Goal: Task Accomplishment & Management: Manage account settings

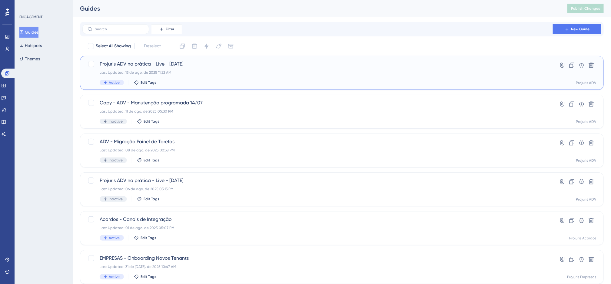
click at [257, 68] on div "Projuris ADV na prática - Live - [DATE] Last Updated: 13 de ago. de 2025 11:22 …" at bounding box center [318, 72] width 436 height 25
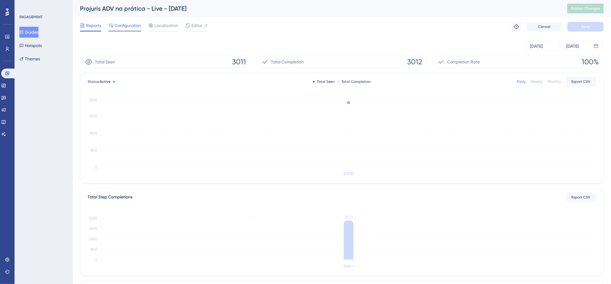
click at [135, 23] on span "Configuration" at bounding box center [127, 25] width 27 height 7
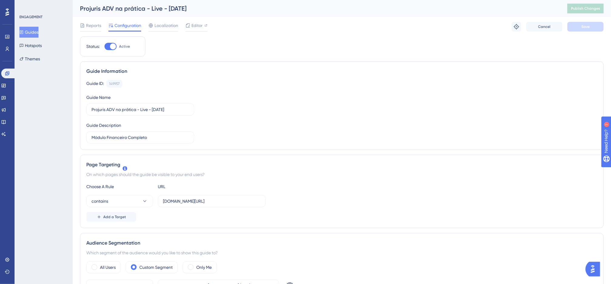
click at [108, 43] on div at bounding box center [111, 46] width 12 height 7
click at [105, 46] on input "Active" at bounding box center [104, 46] width 0 height 0
checkbox input "false"
click at [407, 26] on span "Save" at bounding box center [585, 26] width 8 height 5
click at [407, 9] on span "Publish Changes" at bounding box center [585, 8] width 29 height 5
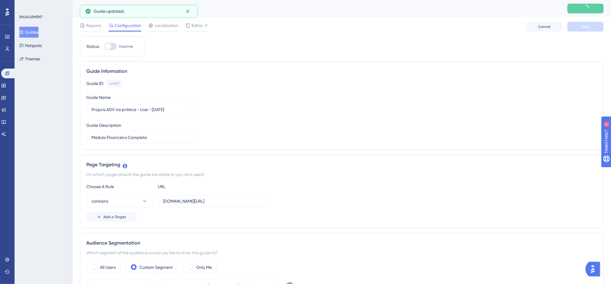
drag, startPoint x: 217, startPoint y: 46, endPoint x: 185, endPoint y: 47, distance: 32.1
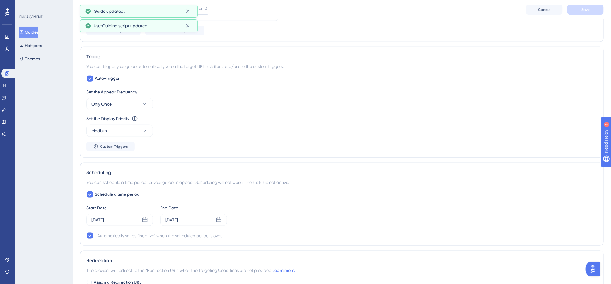
scroll to position [318, 0]
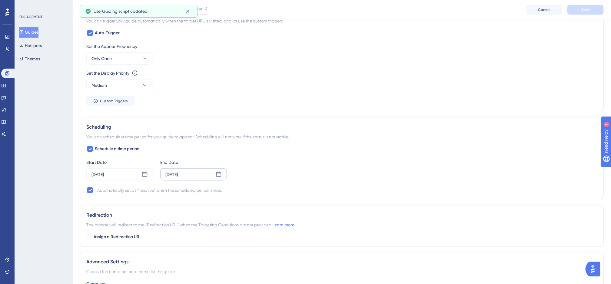
click at [178, 178] on div "[DATE]" at bounding box center [171, 174] width 12 height 7
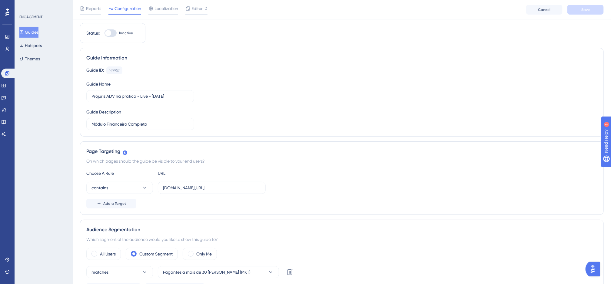
scroll to position [0, 0]
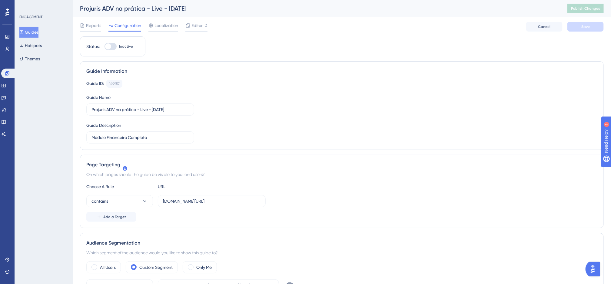
click at [216, 103] on div "Guide ID: 149957 Copy Guide Name Projuris ADV na prática - Live - [DATE] Guide …" at bounding box center [341, 112] width 511 height 64
click at [97, 25] on span "Reports" at bounding box center [93, 25] width 15 height 7
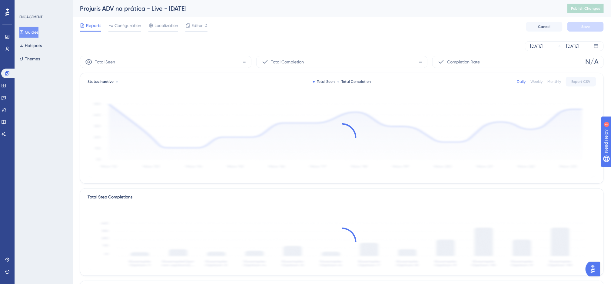
click at [289, 37] on div "[DATE] [DATE]" at bounding box center [342, 45] width 524 height 19
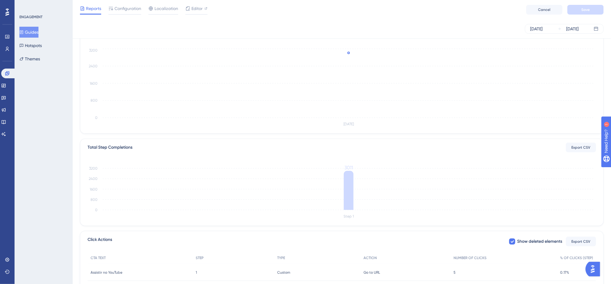
scroll to position [100, 0]
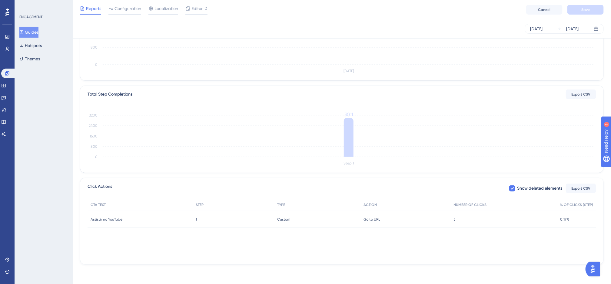
click at [407, 178] on div "5 5" at bounding box center [504, 219] width 106 height 17
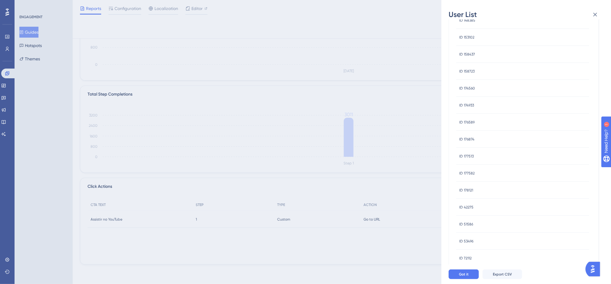
scroll to position [158, 0]
click at [377, 178] on div "User List [DATE] USER ID ID 100936 ID 100936 ID 114270 ID 114270 ID 128199 ID 1…" at bounding box center [305, 142] width 611 height 284
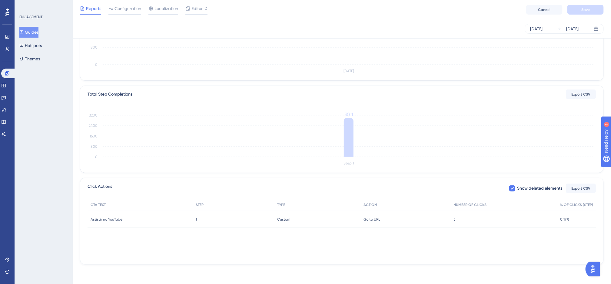
click at [407, 178] on div "5 5" at bounding box center [504, 219] width 106 height 17
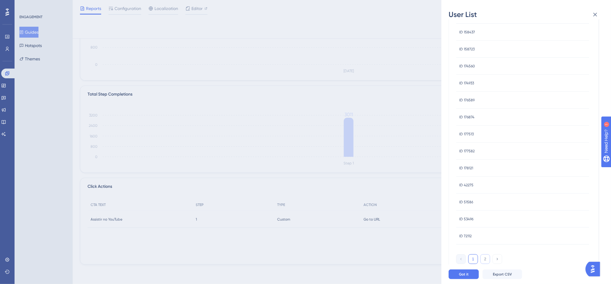
click at [407, 178] on button "2" at bounding box center [485, 259] width 10 height 10
click at [407, 131] on button "1" at bounding box center [473, 129] width 10 height 10
click at [407, 178] on span "Got it" at bounding box center [464, 273] width 10 height 5
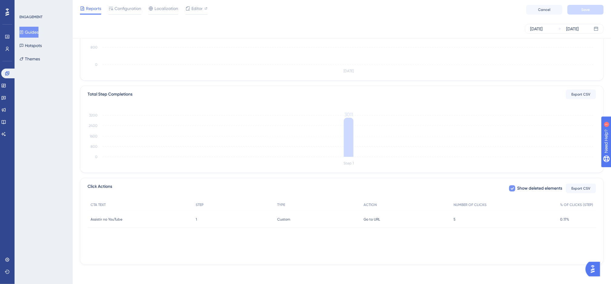
click at [407, 178] on div at bounding box center [512, 188] width 6 height 6
checkbox input "false"
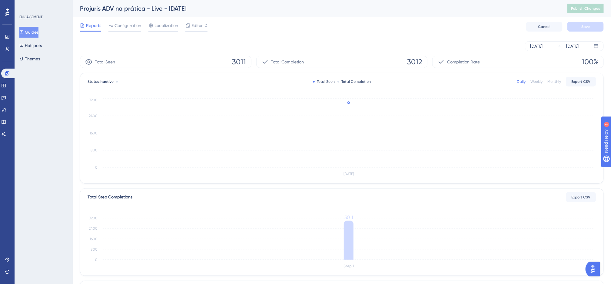
click at [309, 36] on div "Performance Users Engagement Widgets Feedback Product Updates Knowledge Base AI…" at bounding box center [342, 188] width 538 height 377
click at [312, 28] on div "Reports Configuration Localization Editor Cancel Save" at bounding box center [342, 26] width 524 height 19
drag, startPoint x: 311, startPoint y: 27, endPoint x: 312, endPoint y: 35, distance: 7.4
click at [311, 28] on div "Reports Configuration Localization Editor Cancel Save" at bounding box center [342, 26] width 524 height 19
click at [9, 39] on link at bounding box center [7, 37] width 5 height 10
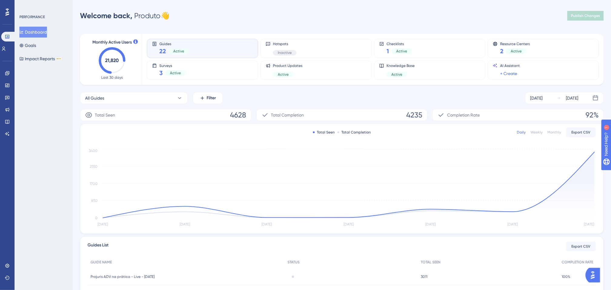
click at [239, 21] on div "Welcome back, Produto 👋 Publish Changes" at bounding box center [342, 16] width 524 height 12
click at [267, 22] on div "Performance Users Engagement Widgets Feedback Product Updates Knowledge Base AI…" at bounding box center [342, 196] width 538 height 373
click at [226, 23] on div "Performance Users Engagement Widgets Feedback Product Updates Knowledge Base AI…" at bounding box center [342, 196] width 538 height 373
drag, startPoint x: 7, startPoint y: 70, endPoint x: 8, endPoint y: 54, distance: 16.1
click at [7, 70] on link at bounding box center [7, 73] width 5 height 10
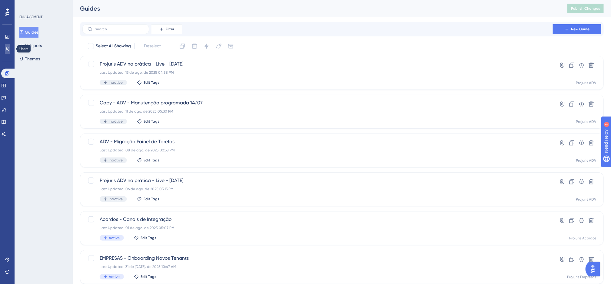
click at [5, 49] on icon at bounding box center [7, 48] width 5 height 5
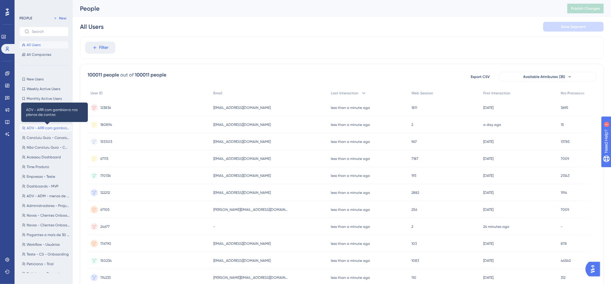
click at [43, 129] on span "ADV - ARR com gambiarra nos planos de contas" at bounding box center [48, 127] width 43 height 5
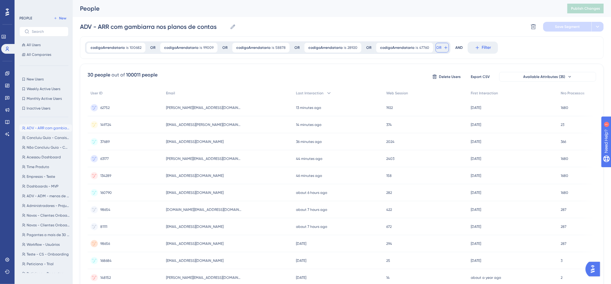
click at [407, 49] on button "OR" at bounding box center [442, 48] width 13 height 10
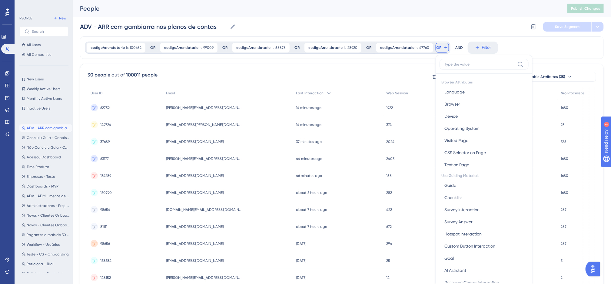
click at [345, 61] on div "codigoArrendatario is 100682 100682 Remove OR codigoArrendatario is 99009 99009…" at bounding box center [342, 250] width 524 height 429
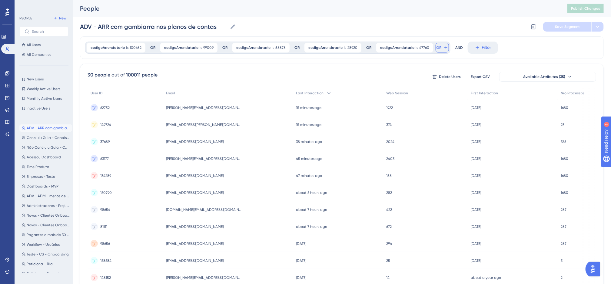
click at [407, 46] on button "OR" at bounding box center [442, 48] width 13 height 10
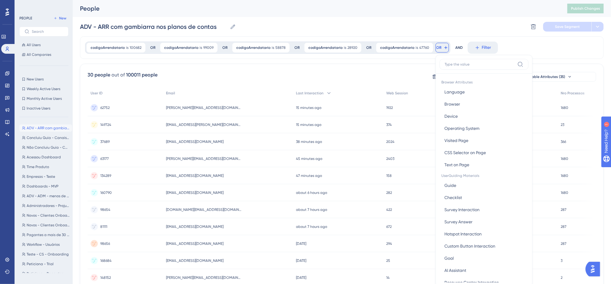
scroll to position [28, 0]
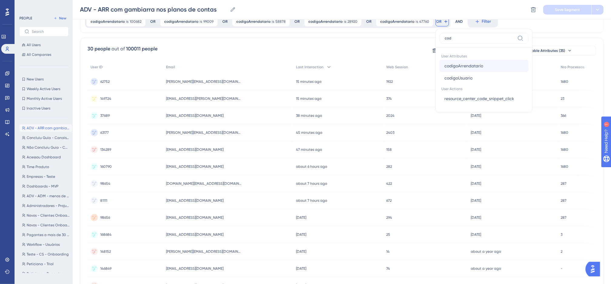
type input "cod"
click at [407, 65] on span "codigoArrendatario" at bounding box center [463, 65] width 39 height 7
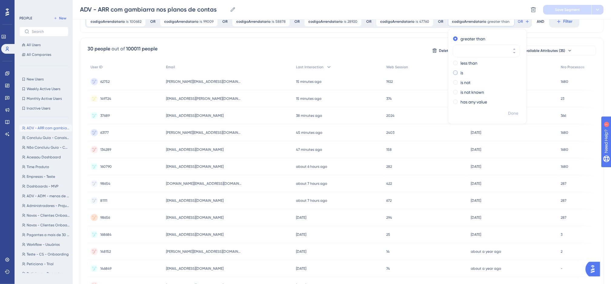
click at [407, 72] on div "is" at bounding box center [486, 72] width 66 height 7
click at [407, 69] on input "number" at bounding box center [483, 70] width 48 height 7
paste input "95256"
type input "95256"
click at [407, 111] on span "Done" at bounding box center [513, 113] width 10 height 7
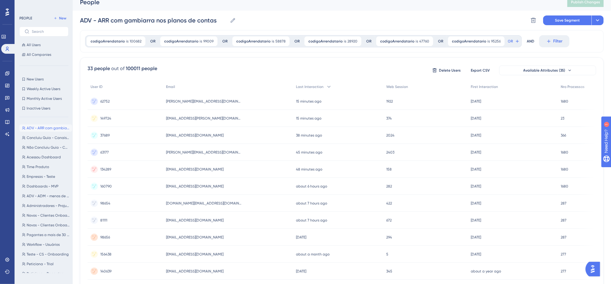
scroll to position [0, 0]
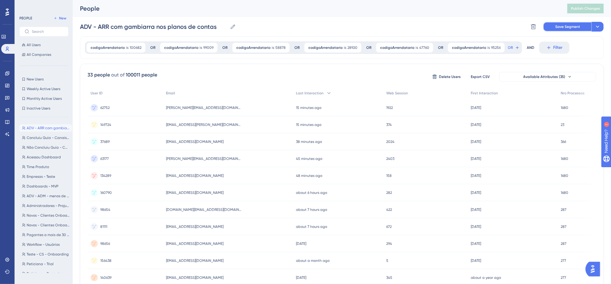
click at [407, 28] on span "Save Segment" at bounding box center [567, 26] width 25 height 5
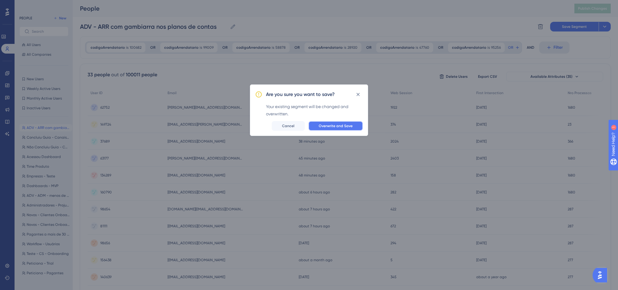
click at [336, 125] on span "Overwrite and Save" at bounding box center [336, 126] width 34 height 5
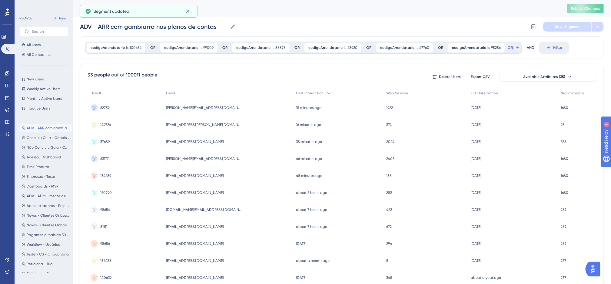
click at [367, 26] on div "ADV - ARR com gambiarra nos planos de contas ADV - ARR com gambiarra nos planos…" at bounding box center [342, 26] width 524 height 19
click at [320, 66] on div "33 people out of 100011 people Delete Users Export CSV Available Attributes (35…" at bounding box center [342, 265] width 524 height 402
drag, startPoint x: 306, startPoint y: 19, endPoint x: 303, endPoint y: 19, distance: 3.3
click at [306, 19] on div "ADV - ARR com gambiarra nos planos de contas ADV - ARR com gambiarra nos planos…" at bounding box center [342, 26] width 524 height 19
click at [304, 23] on div "ADV - ARR com gambiarra nos planos de contas ADV - ARR com gambiarra nos planos…" at bounding box center [342, 26] width 524 height 19
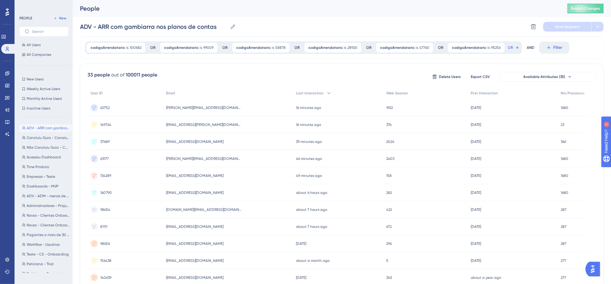
click at [314, 16] on div "People Publish Changes" at bounding box center [342, 8] width 538 height 17
click at [287, 25] on div "ADV - ARR com gambiarra nos planos de contas ADV - ARR com gambiarra nos planos…" at bounding box center [342, 26] width 524 height 19
click at [285, 25] on div "ADV - ARR com gambiarra nos planos de contas ADV - ARR com gambiarra nos planos…" at bounding box center [342, 26] width 524 height 19
click at [180, 11] on div "People" at bounding box center [316, 8] width 472 height 8
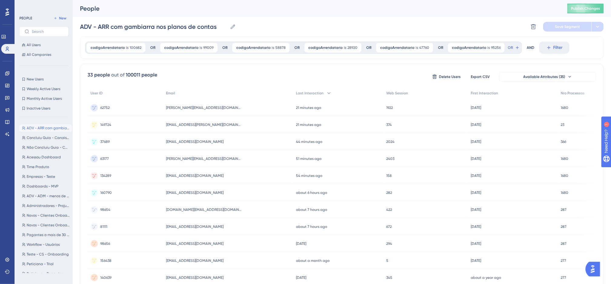
click at [180, 11] on div "People" at bounding box center [316, 8] width 472 height 8
click at [197, 4] on div "People Publish Changes" at bounding box center [342, 8] width 538 height 17
drag, startPoint x: 82, startPoint y: 6, endPoint x: 118, endPoint y: 6, distance: 35.7
click at [118, 6] on div "People" at bounding box center [316, 8] width 472 height 8
click at [147, 6] on div "People" at bounding box center [316, 8] width 472 height 8
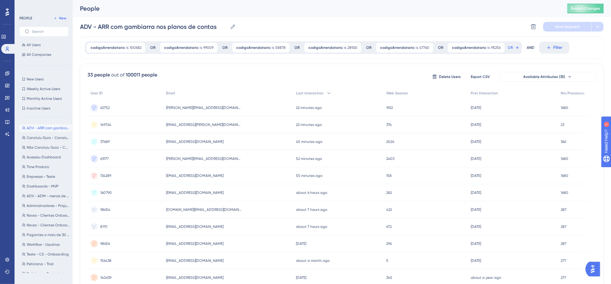
click at [262, 26] on div "ADV - ARR com gambiarra nos planos de contas ADV - ARR com gambiarra nos planos…" at bounding box center [342, 26] width 524 height 19
click at [407, 26] on div "ADV - ARR com gambiarra nos planos de contas ADV - ARR com gambiarra nos planos…" at bounding box center [342, 26] width 524 height 19
click at [313, 18] on div "ADV - ARR com gambiarra nos planos de contas ADV - ARR com gambiarra nos planos…" at bounding box center [342, 26] width 524 height 19
click at [283, 14] on div "People Publish Changes" at bounding box center [342, 8] width 538 height 17
click at [298, 19] on div "ADV - ARR com gambiarra nos planos de contas ADV - ARR com gambiarra nos planos…" at bounding box center [342, 26] width 524 height 19
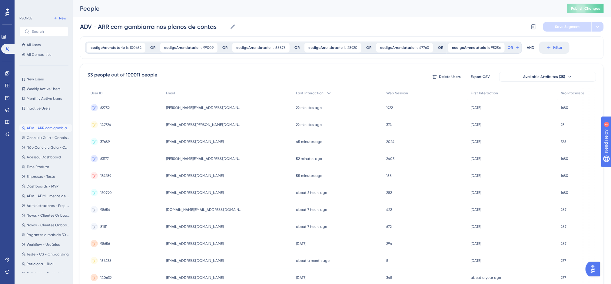
click at [360, 25] on div "ADV - ARR com gambiarra nos planos de contas ADV - ARR com gambiarra nos planos…" at bounding box center [342, 26] width 524 height 19
click at [407, 22] on div "ADV - ARR com gambiarra nos planos de contas ADV - ARR com gambiarra nos planos…" at bounding box center [342, 26] width 524 height 19
click at [326, 28] on div "ADV - ARR com gambiarra nos planos de contas ADV - ARR com gambiarra nos planos…" at bounding box center [342, 26] width 524 height 19
click at [298, 15] on div "People Publish Changes" at bounding box center [342, 8] width 538 height 17
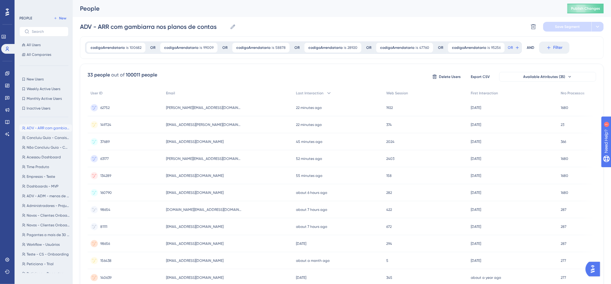
click at [298, 15] on div "People Publish Changes" at bounding box center [342, 8] width 538 height 17
click at [307, 25] on div "ADV - ARR com gambiarra nos planos de contas ADV - ARR com gambiarra nos planos…" at bounding box center [342, 26] width 524 height 19
click at [370, 26] on div "ADV - ARR com gambiarra nos planos de contas ADV - ARR com gambiarra nos planos…" at bounding box center [342, 26] width 524 height 19
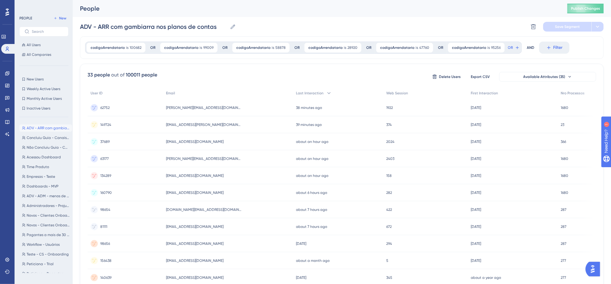
click at [380, 15] on div "People Publish Changes" at bounding box center [342, 8] width 538 height 17
click at [330, 11] on div "People" at bounding box center [316, 8] width 472 height 8
click at [6, 34] on icon at bounding box center [3, 36] width 5 height 5
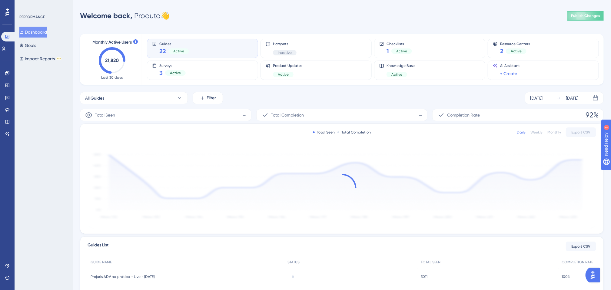
click at [303, 25] on div "Performance Users Engagement Widgets Feedback Product Updates Knowledge Base AI…" at bounding box center [342, 196] width 538 height 373
click at [275, 21] on div "Welcome back, Produto 👋 Publish Changes" at bounding box center [342, 16] width 524 height 12
click at [377, 20] on div "Welcome back, Produto 👋 Publish Changes" at bounding box center [342, 16] width 524 height 12
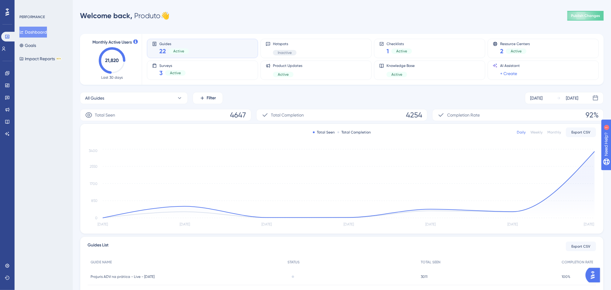
click at [315, 13] on div "Welcome back, Produto 👋 Publish Changes" at bounding box center [342, 16] width 524 height 12
click at [263, 153] on icon "[DATE] [DATE] [DATE] Aug [DATE] Aug [DATE] 0 850 1700 2550 3400" at bounding box center [342, 188] width 509 height 81
click at [287, 21] on div "Welcome back, Produto 👋 Publish Changes" at bounding box center [342, 16] width 524 height 12
click at [6, 48] on link at bounding box center [3, 49] width 5 height 10
